Goal: Contribute content: Contribute content

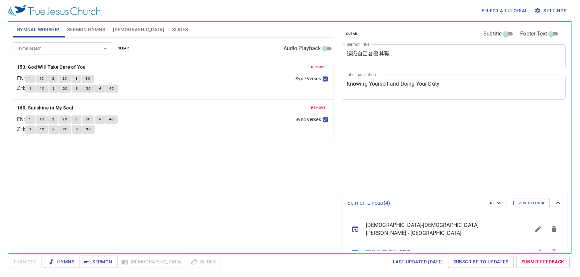
click at [546, 9] on span "Settings" at bounding box center [550, 11] width 31 height 8
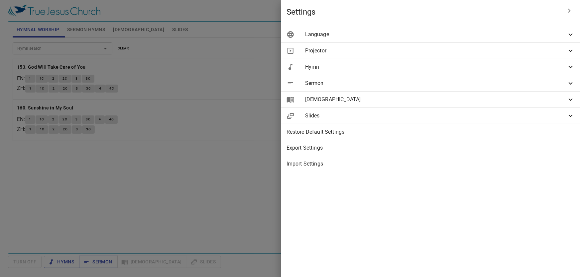
click at [523, 103] on span "[DEMOGRAPHIC_DATA]" at bounding box center [435, 100] width 261 height 8
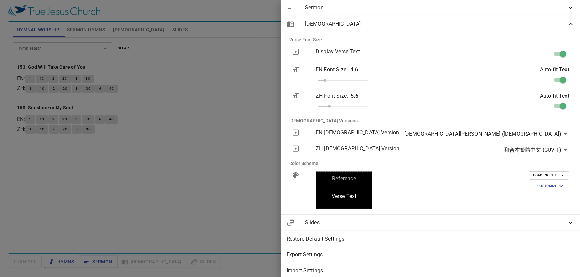
scroll to position [84, 0]
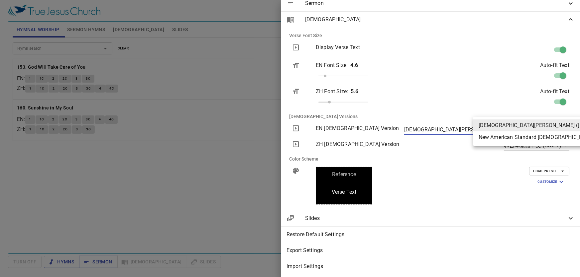
click at [547, 123] on body "Select a tutorial Settings Hymnal Worship Sermon Hymns [DEMOGRAPHIC_DATA] Slide…" at bounding box center [290, 138] width 580 height 277
click at [548, 139] on li "New American Standard [DEMOGRAPHIC_DATA] (NASB)" at bounding box center [557, 138] width 168 height 12
type input "nasb"
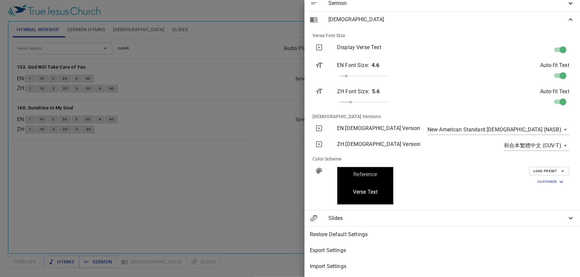
click at [292, 177] on div at bounding box center [290, 138] width 580 height 277
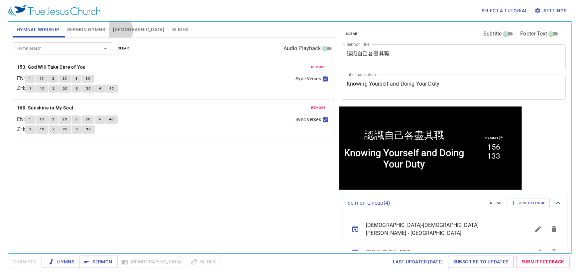
click at [119, 30] on span "[DEMOGRAPHIC_DATA]" at bounding box center [138, 30] width 51 height 8
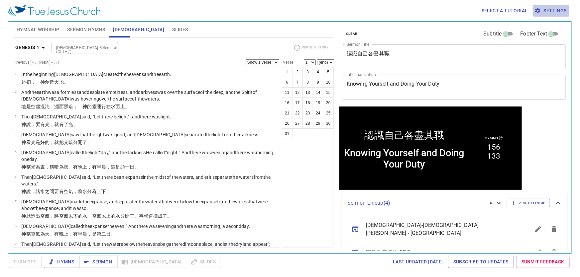
click at [555, 8] on span "Settings" at bounding box center [550, 11] width 31 height 8
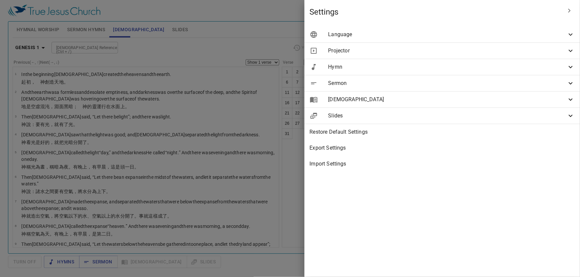
click at [526, 92] on div "[DEMOGRAPHIC_DATA]" at bounding box center [441, 100] width 275 height 16
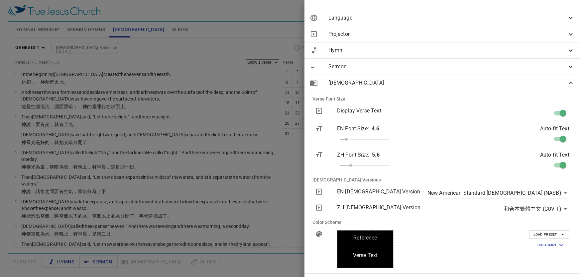
scroll to position [60, 0]
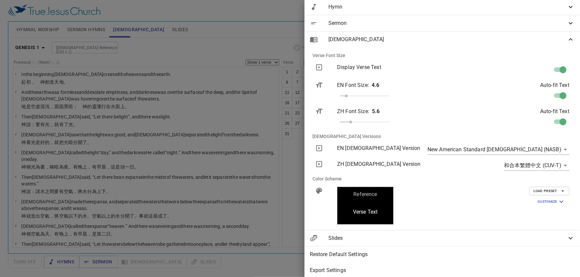
click at [546, 149] on body "Select a tutorial Settings Hymnal Worship Sermon Hymns [DEMOGRAPHIC_DATA] Slide…" at bounding box center [290, 138] width 580 height 277
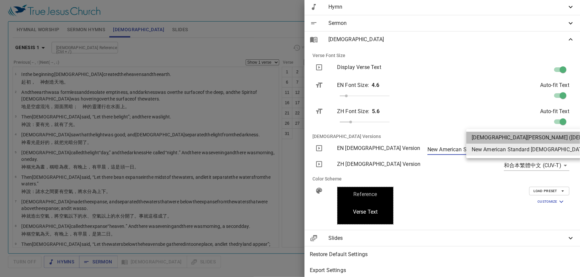
click at [542, 138] on li "[DEMOGRAPHIC_DATA][PERSON_NAME] ([DEMOGRAPHIC_DATA])" at bounding box center [550, 138] width 168 height 12
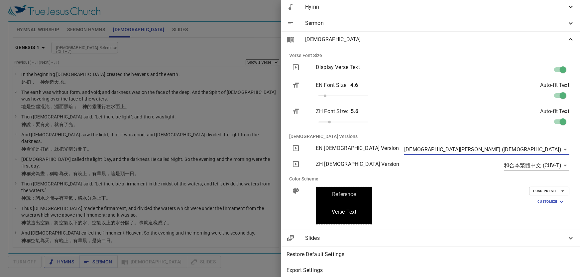
click at [540, 149] on body "Select a tutorial Settings Hymnal Worship Sermon Hymns [DEMOGRAPHIC_DATA] Slide…" at bounding box center [290, 138] width 580 height 277
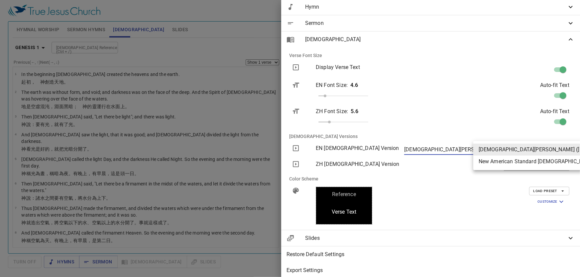
click at [534, 162] on li "New American Standard [DEMOGRAPHIC_DATA] (NASB)" at bounding box center [557, 162] width 168 height 12
type input "nasb"
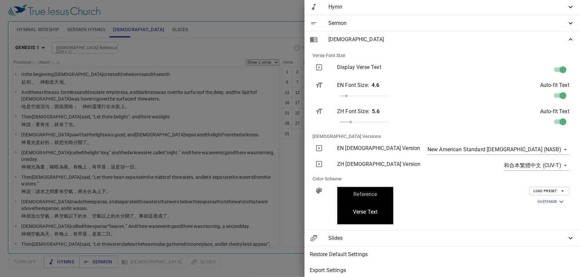
click at [538, 143] on div "New American Standard [DEMOGRAPHIC_DATA] (NASB) nasb" at bounding box center [519, 149] width 110 height 21
click at [539, 150] on body "Select a tutorial Settings Hymnal Worship Sermon Hymns [DEMOGRAPHIC_DATA] Slide…" at bounding box center [290, 138] width 580 height 277
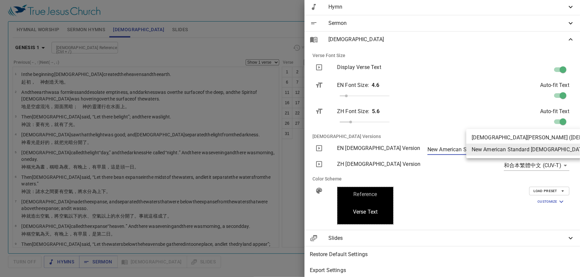
click at [216, 23] on div at bounding box center [290, 138] width 580 height 277
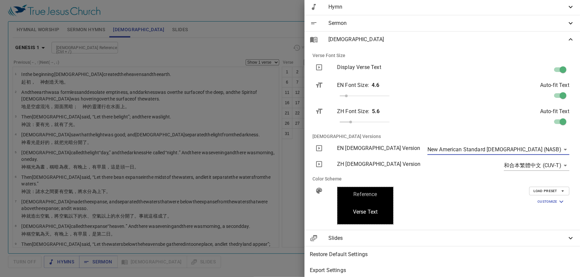
click at [167, 44] on div at bounding box center [290, 138] width 580 height 277
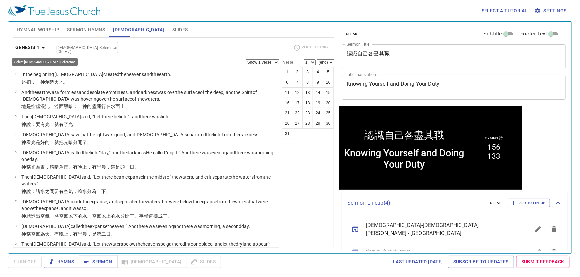
click at [38, 48] on b "Genesis 1" at bounding box center [27, 48] width 24 height 8
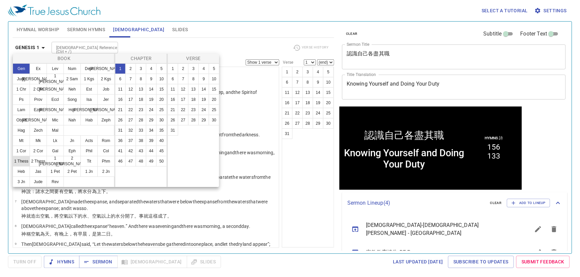
click at [26, 160] on button "1 Thess" at bounding box center [21, 161] width 17 height 11
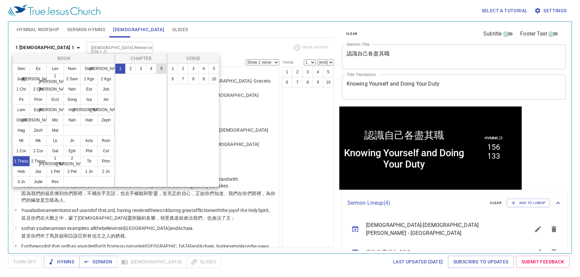
click at [160, 68] on button "5" at bounding box center [161, 68] width 11 height 11
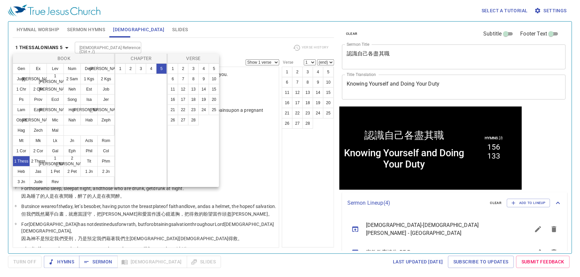
click at [287, 159] on div at bounding box center [290, 138] width 580 height 277
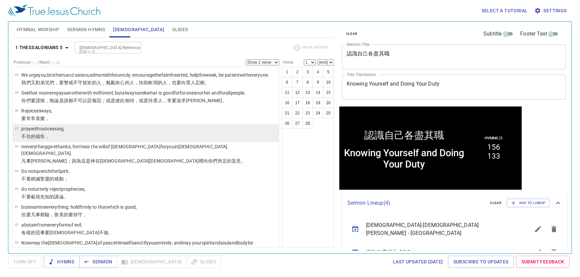
scroll to position [241, 0]
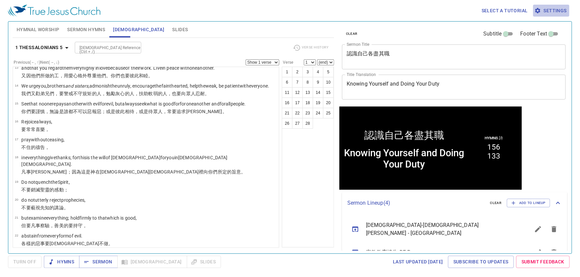
click at [552, 8] on span "Settings" at bounding box center [550, 11] width 31 height 8
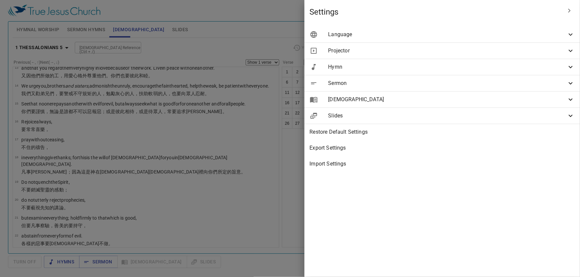
click at [527, 105] on div "[DEMOGRAPHIC_DATA]" at bounding box center [441, 100] width 275 height 16
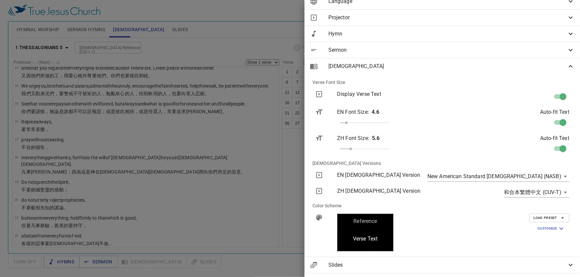
scroll to position [84, 0]
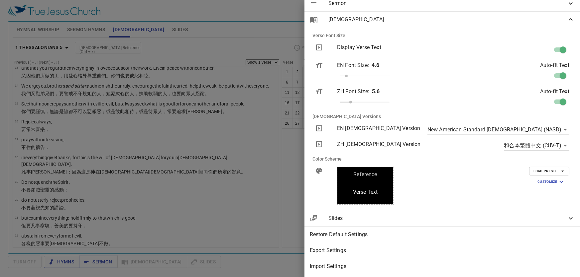
click at [556, 125] on body "Select a tutorial Settings Hymnal Worship Sermon Hymns [DEMOGRAPHIC_DATA] Slide…" at bounding box center [290, 138] width 580 height 277
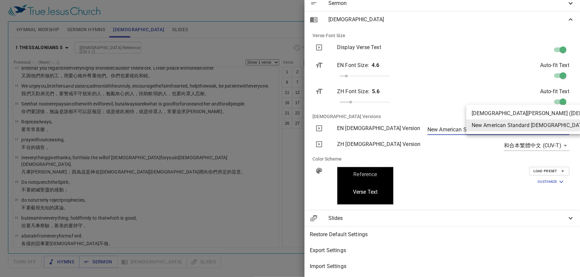
click at [546, 113] on li "[DEMOGRAPHIC_DATA][PERSON_NAME] ([DEMOGRAPHIC_DATA])" at bounding box center [550, 114] width 168 height 12
type input "nkjv"
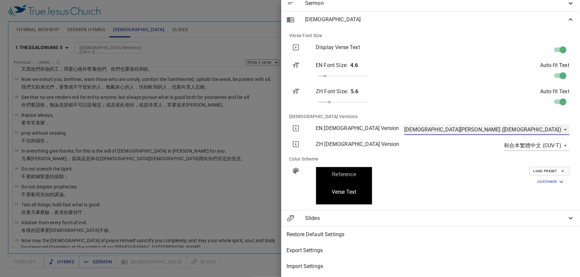
scroll to position [0, 0]
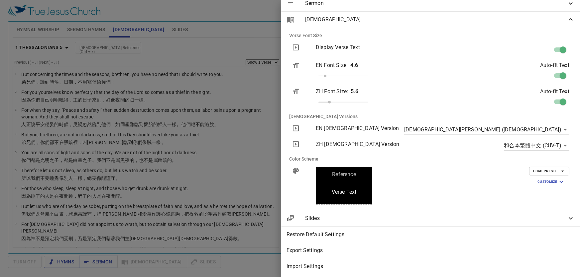
click at [244, 120] on div at bounding box center [290, 138] width 580 height 277
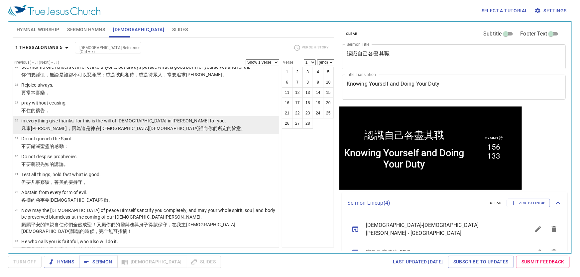
scroll to position [241, 0]
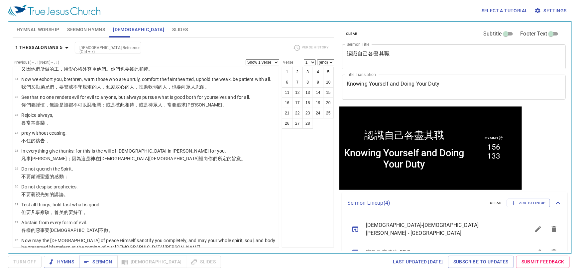
click at [552, 8] on span "Settings" at bounding box center [550, 11] width 31 height 8
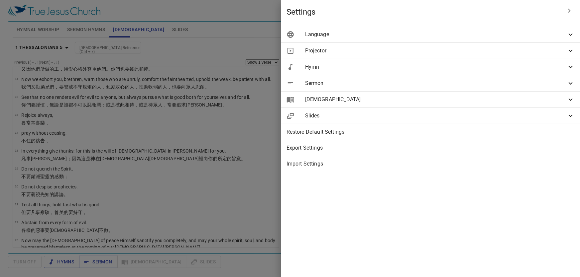
click at [485, 99] on span "[DEMOGRAPHIC_DATA]" at bounding box center [435, 100] width 261 height 8
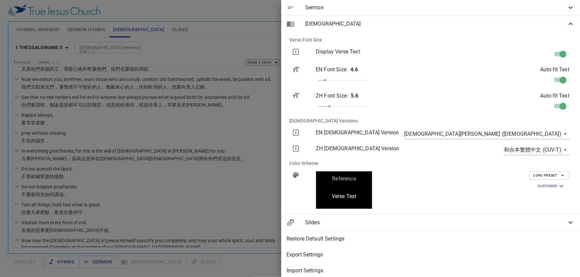
scroll to position [84, 0]
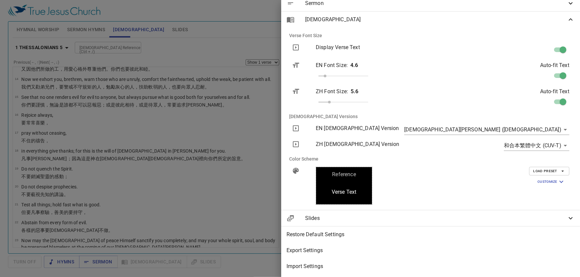
click at [544, 122] on body "Select a tutorial Settings Hymnal Worship Sermon Hymns [DEMOGRAPHIC_DATA] Slide…" at bounding box center [290, 138] width 580 height 277
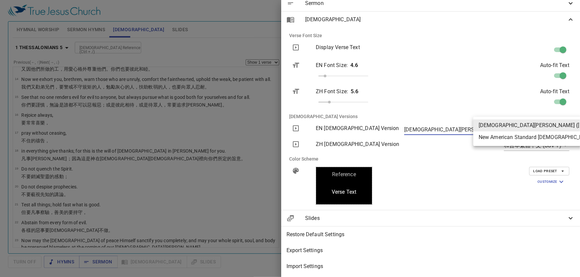
click at [540, 137] on li "New American Standard [DEMOGRAPHIC_DATA] (NASB)" at bounding box center [557, 138] width 168 height 12
type input "nasb"
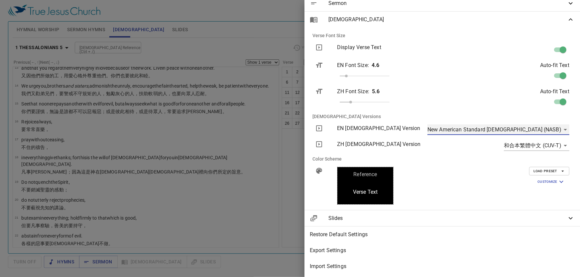
scroll to position [0, 0]
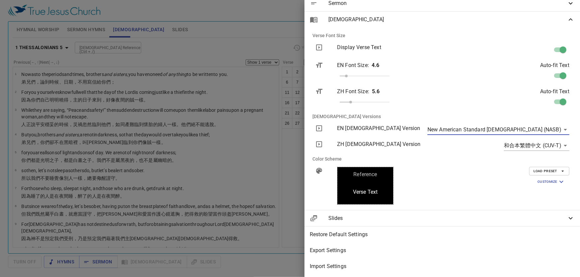
click at [303, 165] on div at bounding box center [290, 138] width 580 height 277
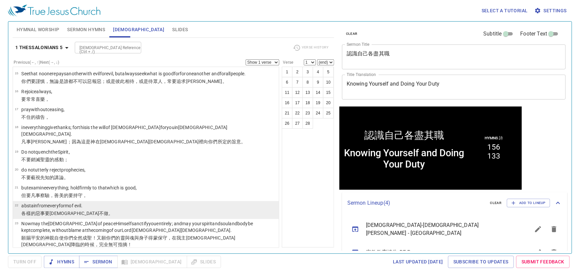
scroll to position [241, 0]
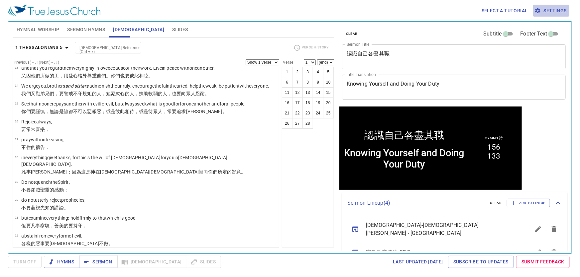
click at [556, 11] on button "Settings" at bounding box center [551, 11] width 36 height 12
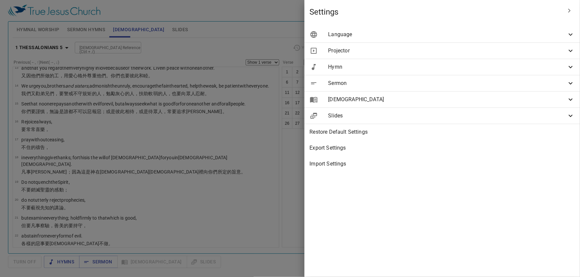
click at [508, 103] on div "[DEMOGRAPHIC_DATA]" at bounding box center [441, 100] width 275 height 16
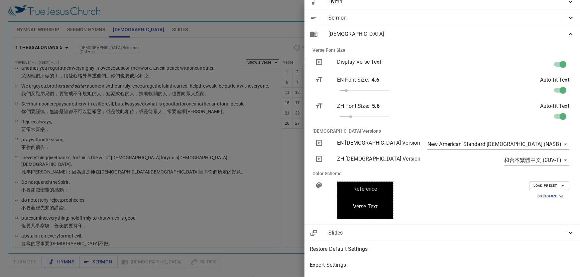
scroll to position [84, 0]
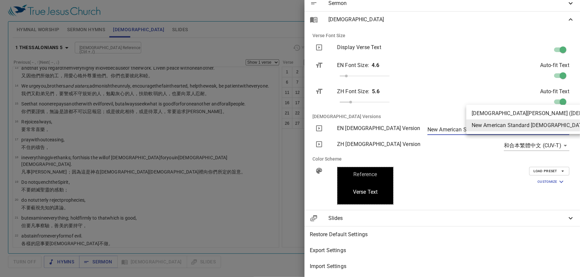
click at [564, 126] on body "Select a tutorial Settings Hymnal Worship Sermon Hymns [DEMOGRAPHIC_DATA] Slide…" at bounding box center [290, 138] width 580 height 277
click at [537, 108] on li "[DEMOGRAPHIC_DATA][PERSON_NAME] ([DEMOGRAPHIC_DATA])" at bounding box center [550, 114] width 168 height 12
type input "nkjv"
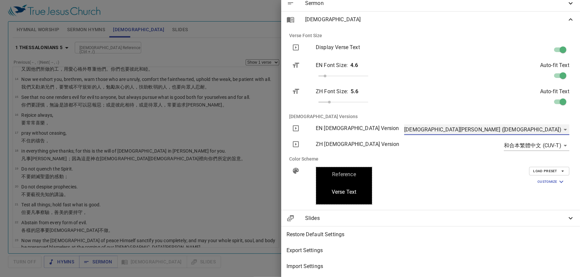
scroll to position [0, 0]
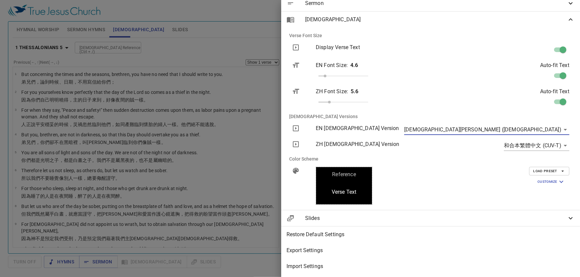
click at [316, 150] on div at bounding box center [290, 138] width 580 height 277
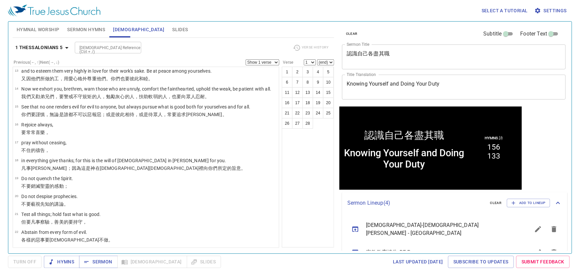
scroll to position [211, 0]
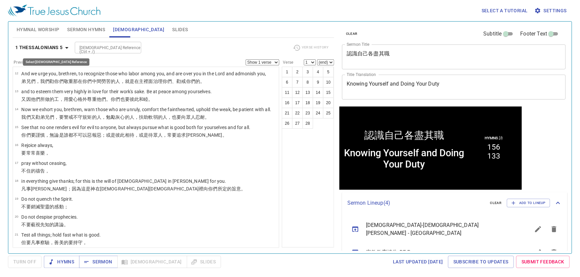
click at [48, 48] on b "1 Thessalonians 5" at bounding box center [39, 48] width 48 height 8
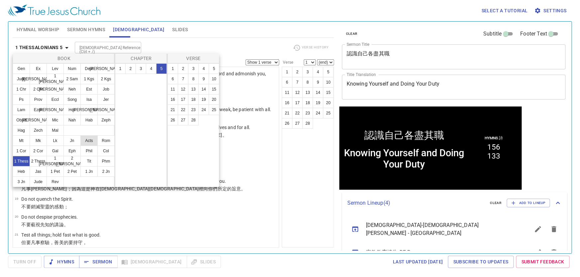
click at [89, 143] on button "Acts" at bounding box center [88, 141] width 17 height 11
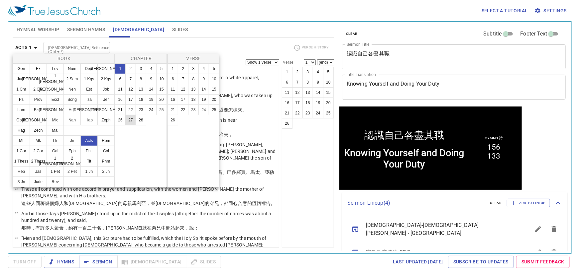
scroll to position [0, 0]
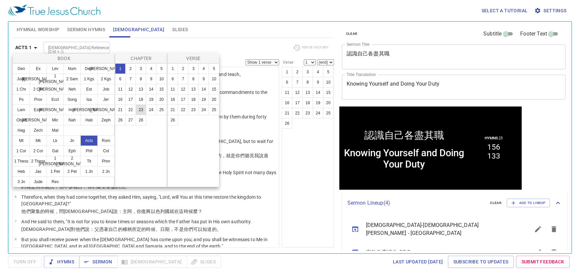
click at [139, 110] on button "23" at bounding box center [141, 110] width 11 height 11
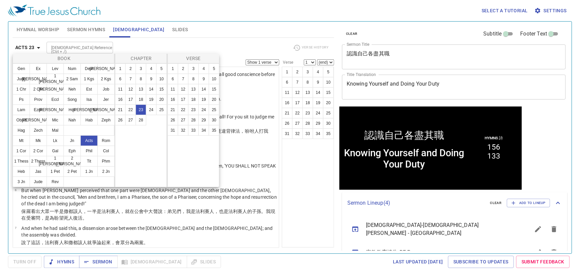
click at [337, 200] on div at bounding box center [290, 138] width 580 height 277
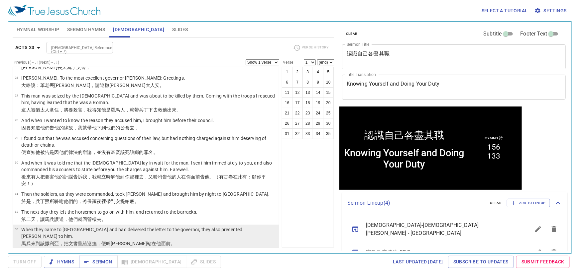
scroll to position [618, 0]
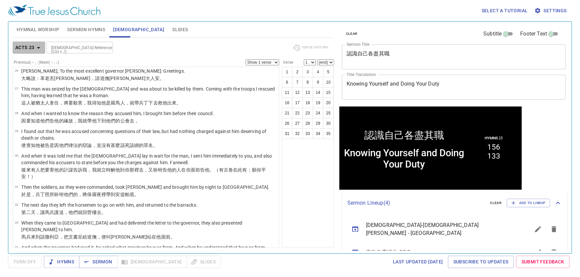
click at [27, 49] on b "Acts 23" at bounding box center [24, 48] width 19 height 8
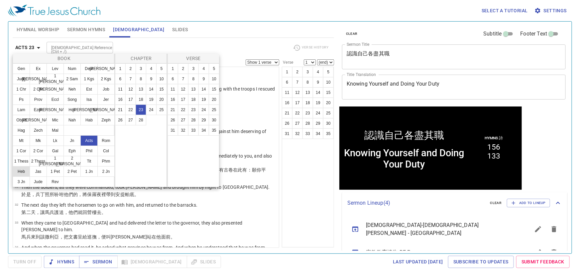
click at [17, 170] on button "Heb" at bounding box center [21, 171] width 17 height 11
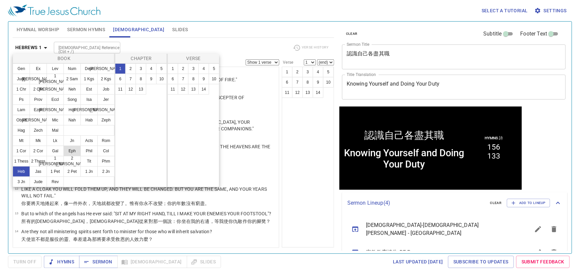
scroll to position [0, 0]
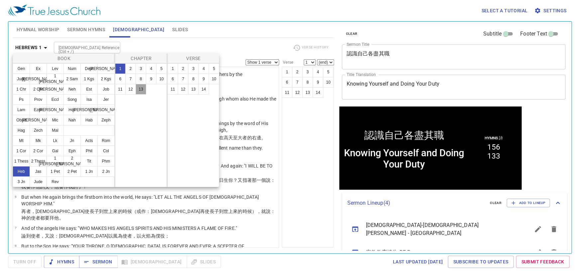
click at [139, 93] on button "13" at bounding box center [141, 89] width 11 height 11
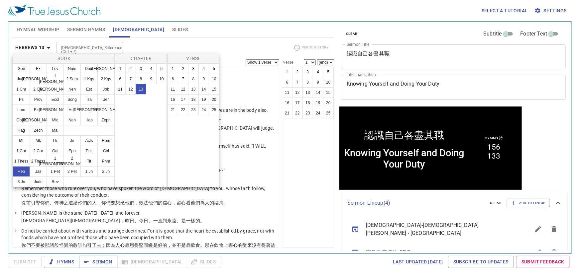
click at [224, 36] on div at bounding box center [290, 138] width 580 height 277
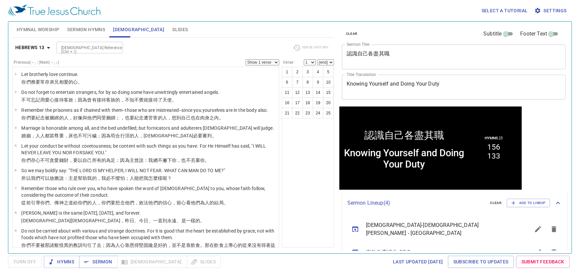
click at [375, 56] on textarea "認識自己各盡其職" at bounding box center [453, 56] width 214 height 13
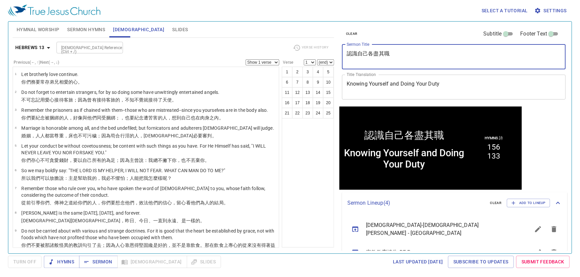
click at [375, 56] on textarea "認識自己各盡其職" at bounding box center [453, 56] width 214 height 13
click at [377, 87] on textarea "Knowing Yourself and Doing Your Duty" at bounding box center [453, 87] width 214 height 13
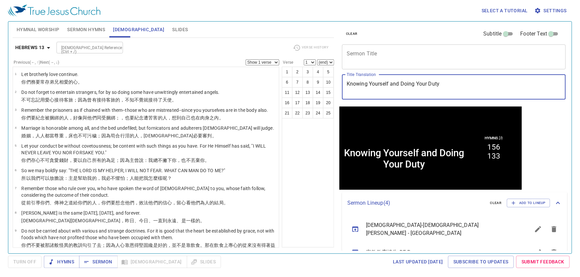
click at [377, 87] on textarea "Knowing Yourself and Doing Your Duty" at bounding box center [453, 87] width 214 height 13
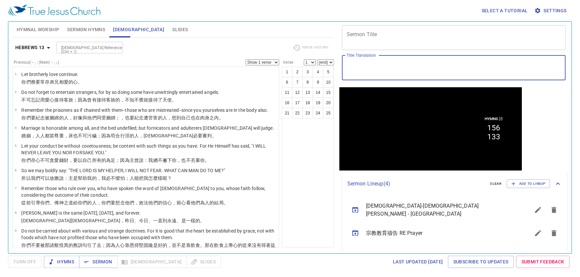
scroll to position [30, 0]
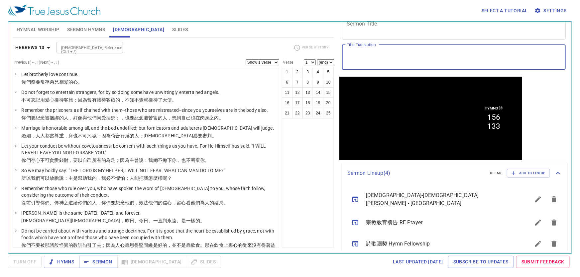
click at [317, 148] on div "1 2 3 4 5 6 7 8 9 10 11 12 13 14 15 16 17 18 19 20 21 22 23 24 25" at bounding box center [308, 157] width 52 height 181
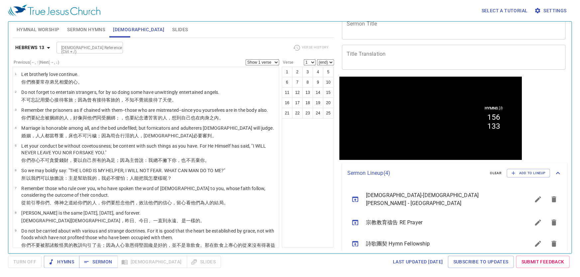
click at [93, 28] on span "Sermon Hymns" at bounding box center [86, 30] width 38 height 8
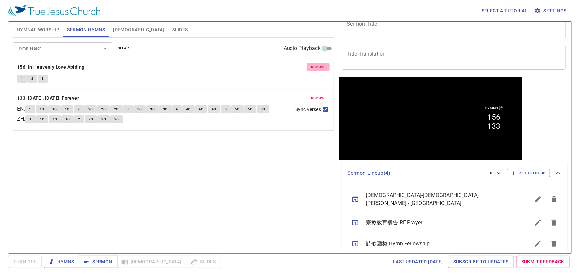
click at [316, 68] on span "remove" at bounding box center [318, 67] width 15 height 6
click at [316, 95] on span "remove" at bounding box center [318, 98] width 15 height 6
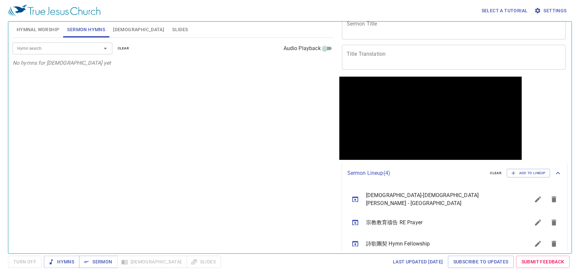
click at [51, 32] on span "Hymnal Worship" at bounding box center [38, 30] width 43 height 8
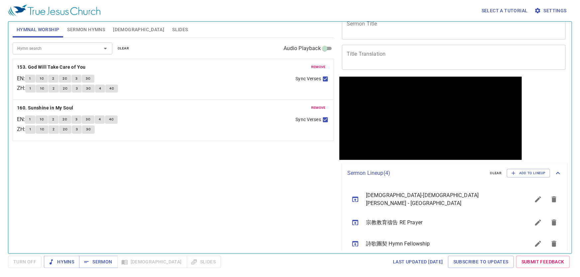
click at [321, 65] on span "remove" at bounding box center [318, 67] width 15 height 6
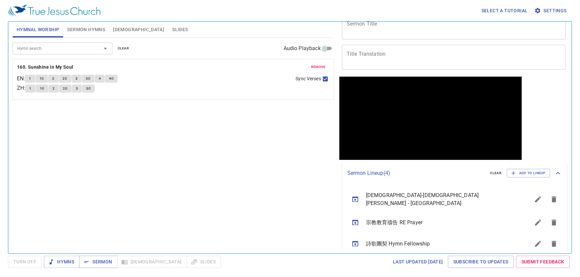
click at [321, 65] on span "remove" at bounding box center [318, 67] width 15 height 6
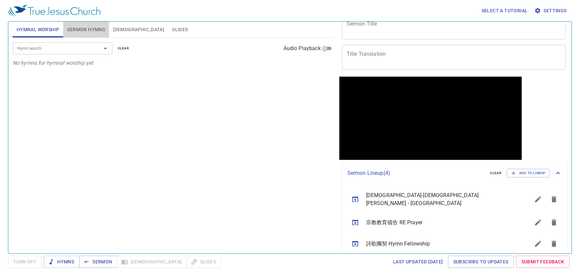
click at [91, 31] on span "Sermon Hymns" at bounding box center [86, 30] width 38 height 8
